Goal: Check status: Check status

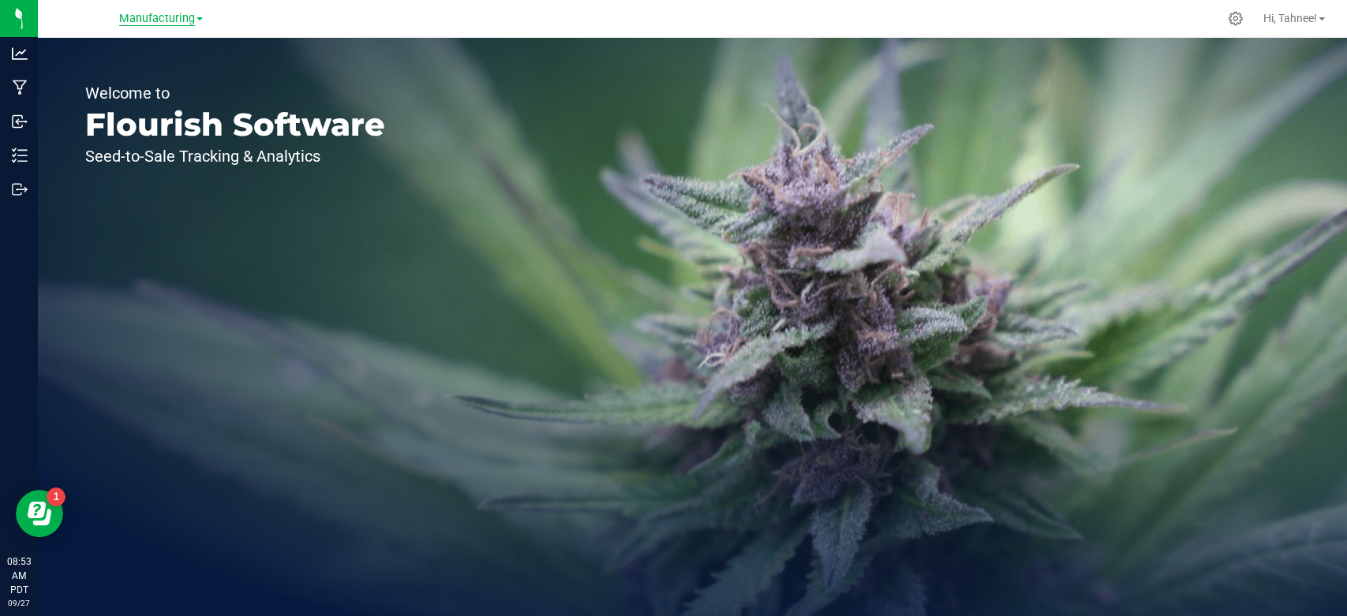
click at [142, 13] on span "Manufacturing" at bounding box center [157, 19] width 76 height 14
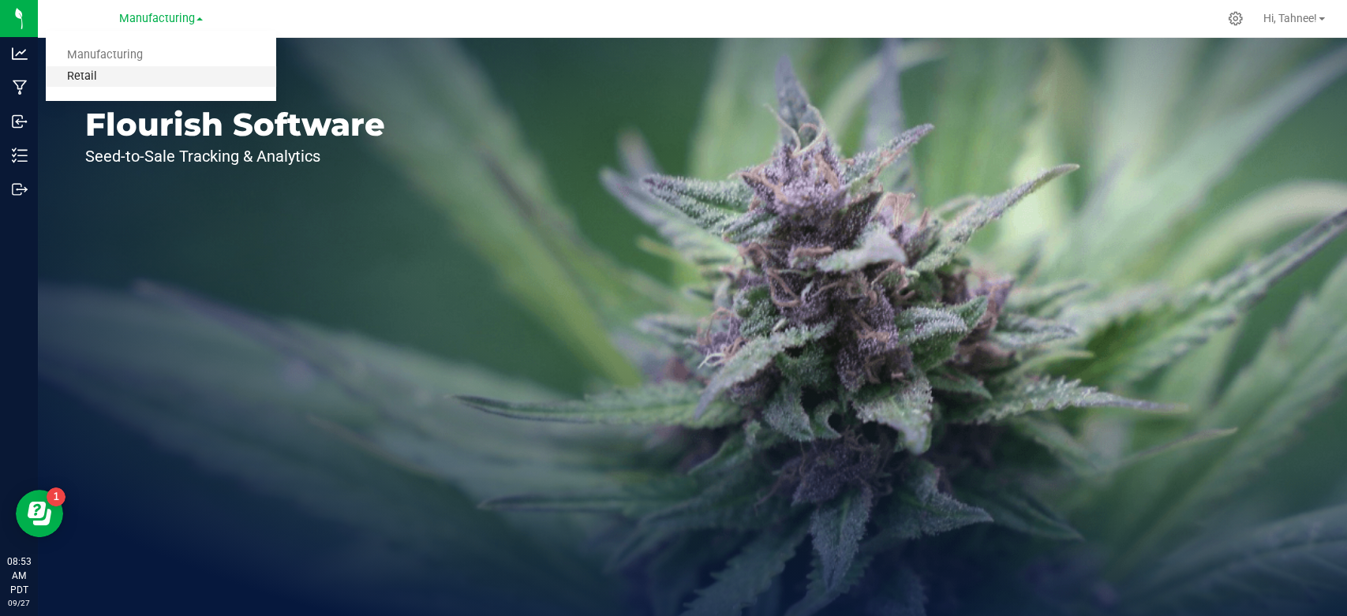
click at [83, 74] on link "Retail" at bounding box center [161, 76] width 230 height 21
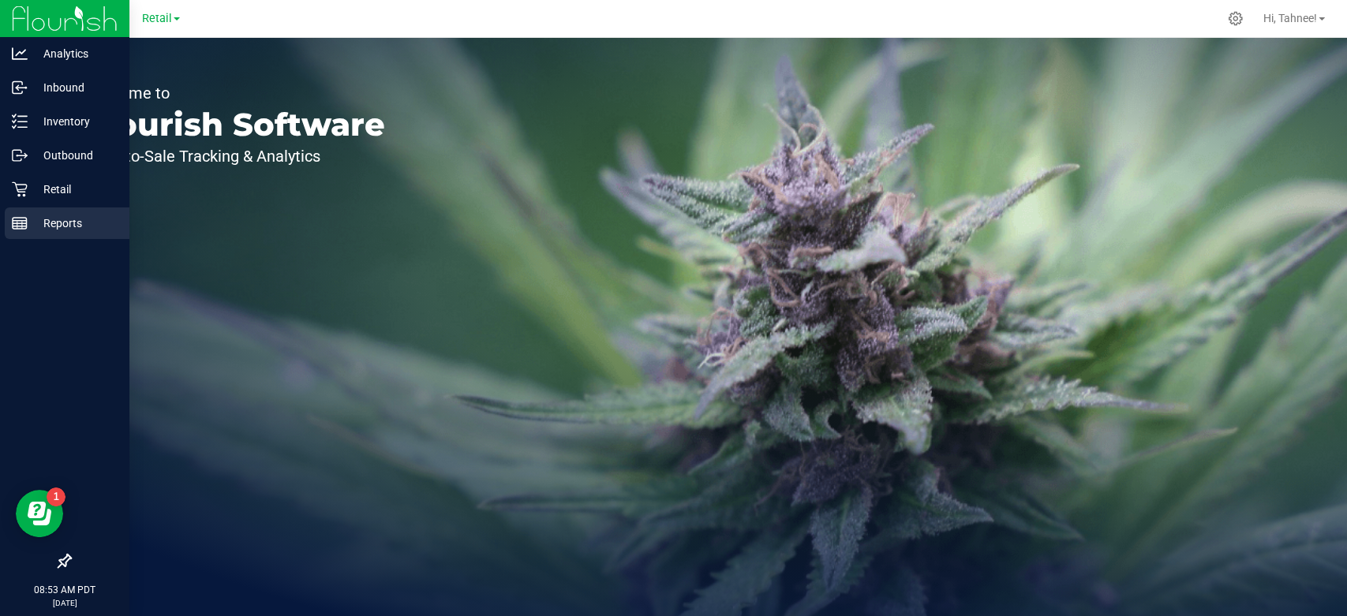
click at [62, 224] on p "Reports" at bounding box center [75, 223] width 95 height 19
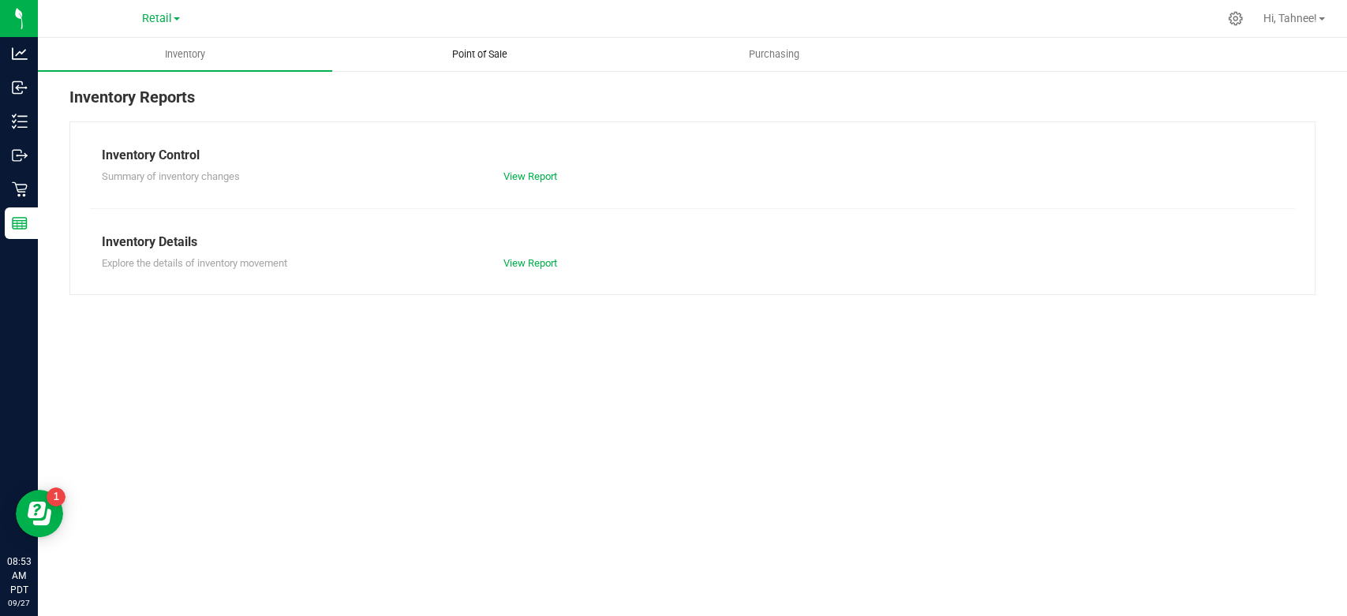
click at [467, 47] on span "Point of Sale" at bounding box center [480, 54] width 98 height 14
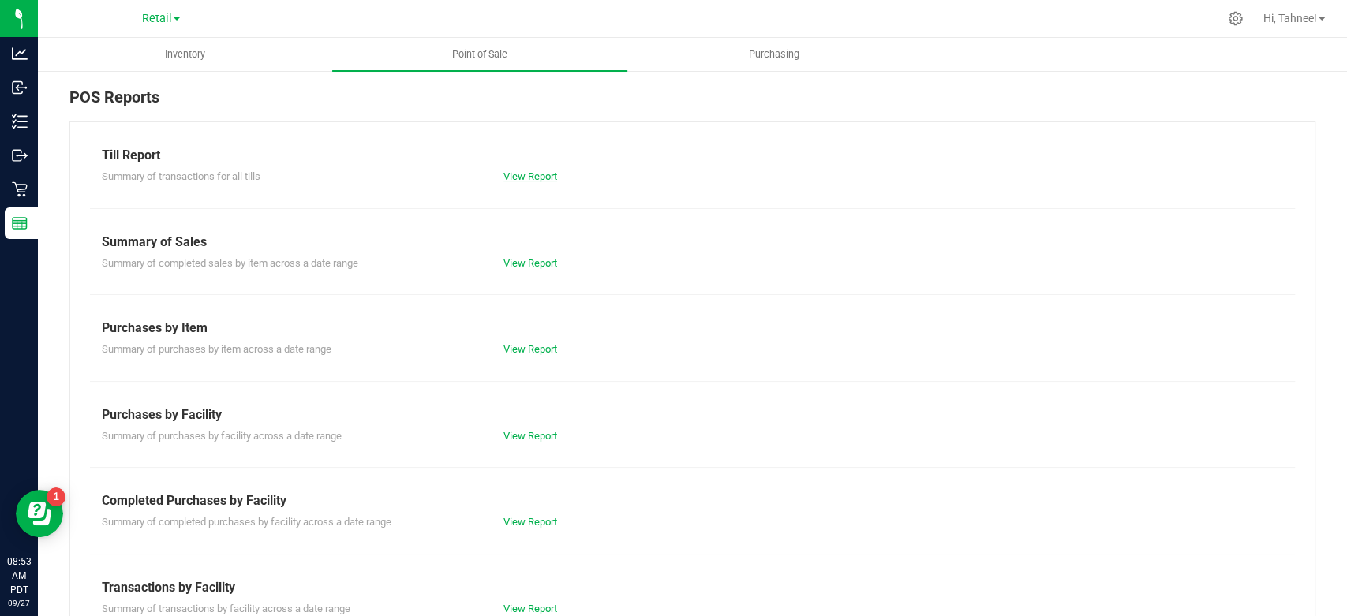
click at [545, 174] on link "View Report" at bounding box center [530, 176] width 54 height 12
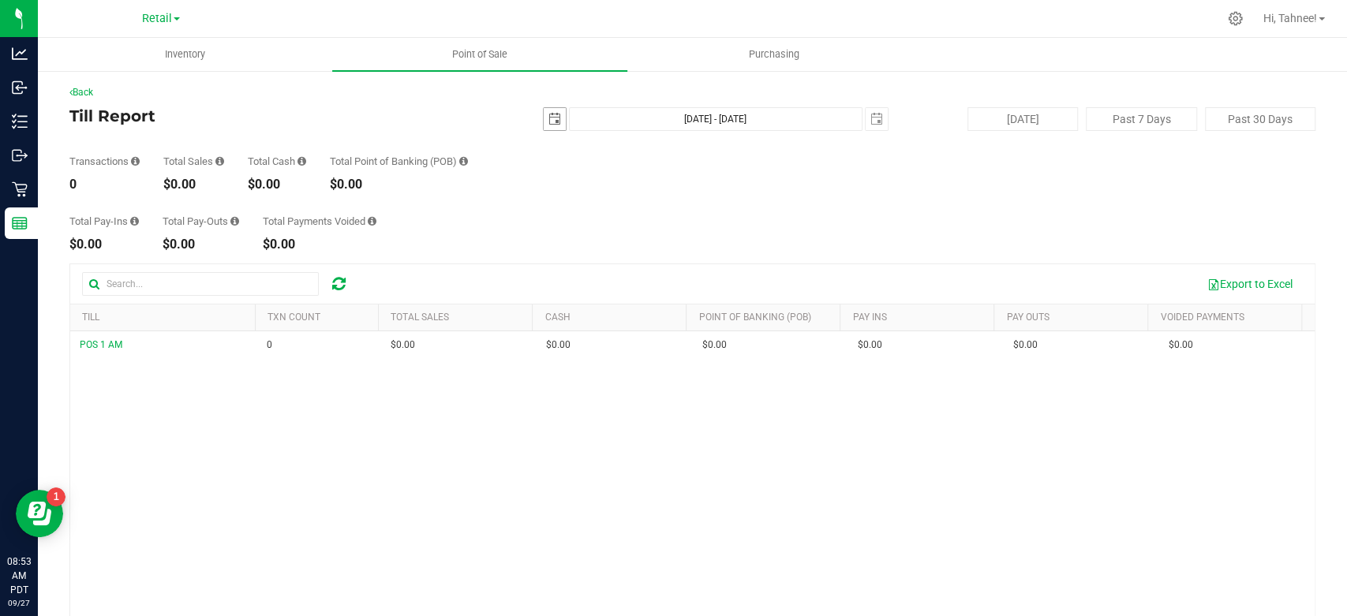
click at [548, 111] on span "select" at bounding box center [555, 119] width 22 height 22
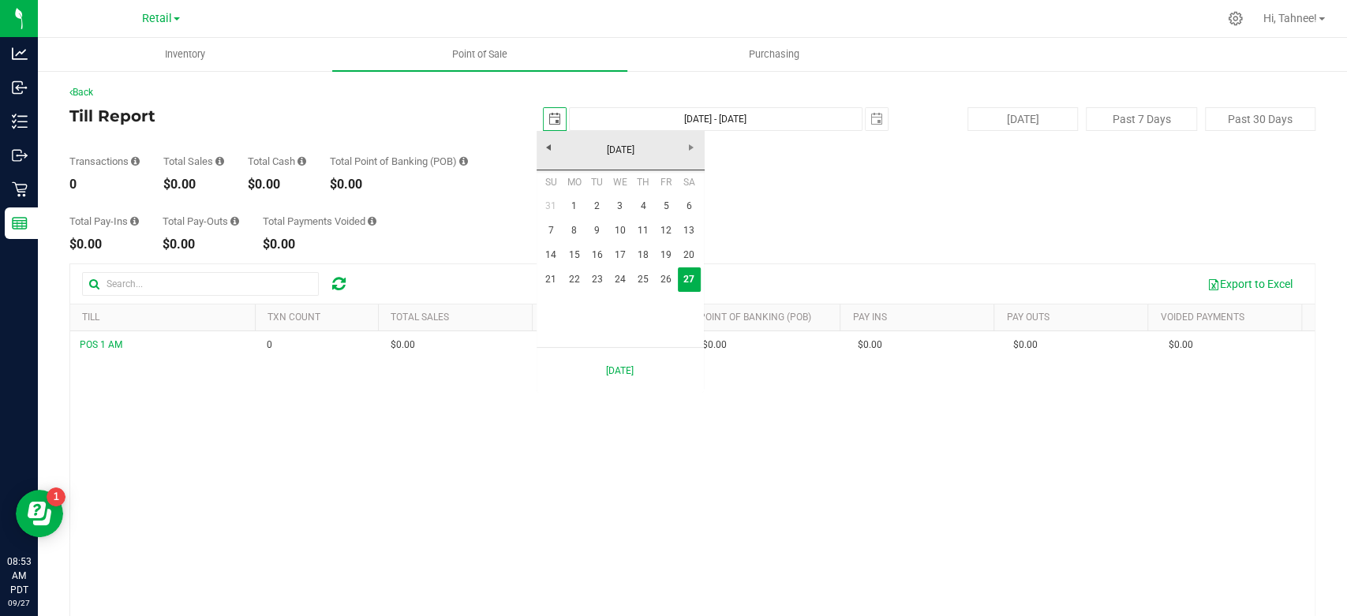
scroll to position [0, 42]
click at [660, 285] on link "26" at bounding box center [665, 279] width 23 height 24
type input "[DATE]"
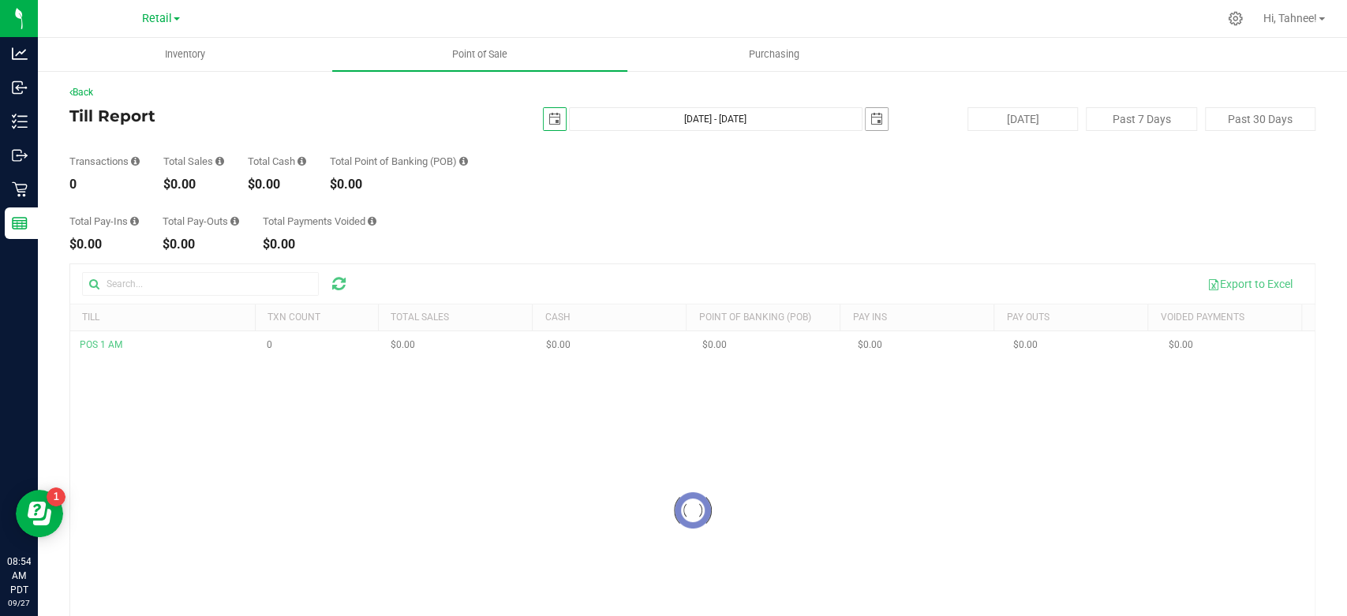
click at [870, 116] on span "select" at bounding box center [876, 119] width 13 height 13
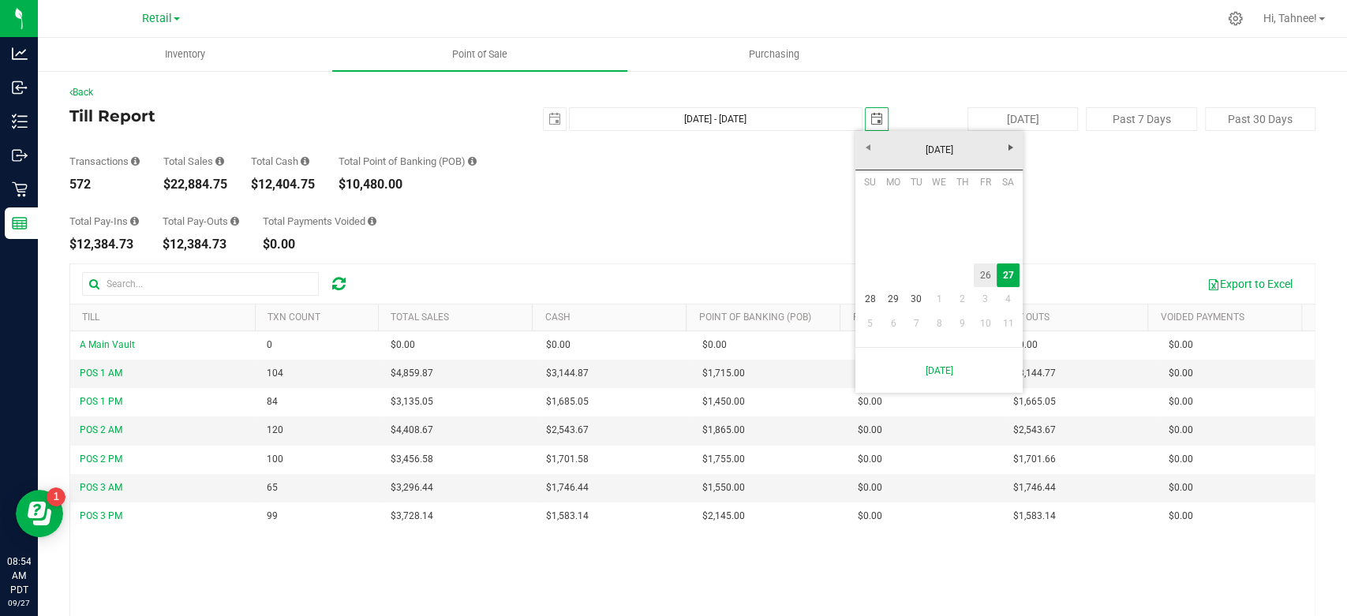
click at [985, 275] on link "26" at bounding box center [985, 276] width 23 height 24
type input "[DATE] - [DATE]"
type input "[DATE]"
